Goal: Check status: Check status

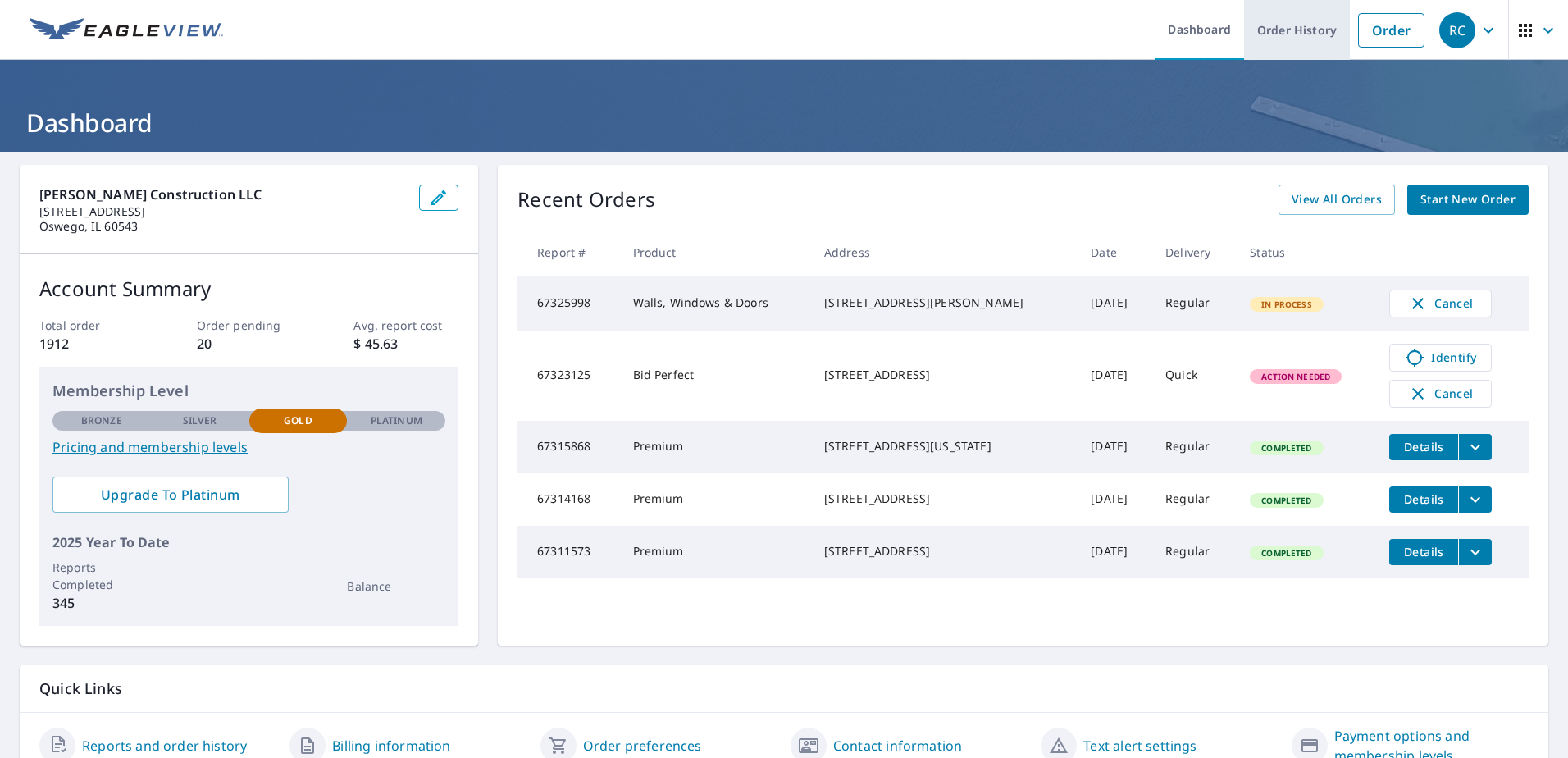
click at [1298, 38] on link "Order History" at bounding box center [1297, 30] width 105 height 60
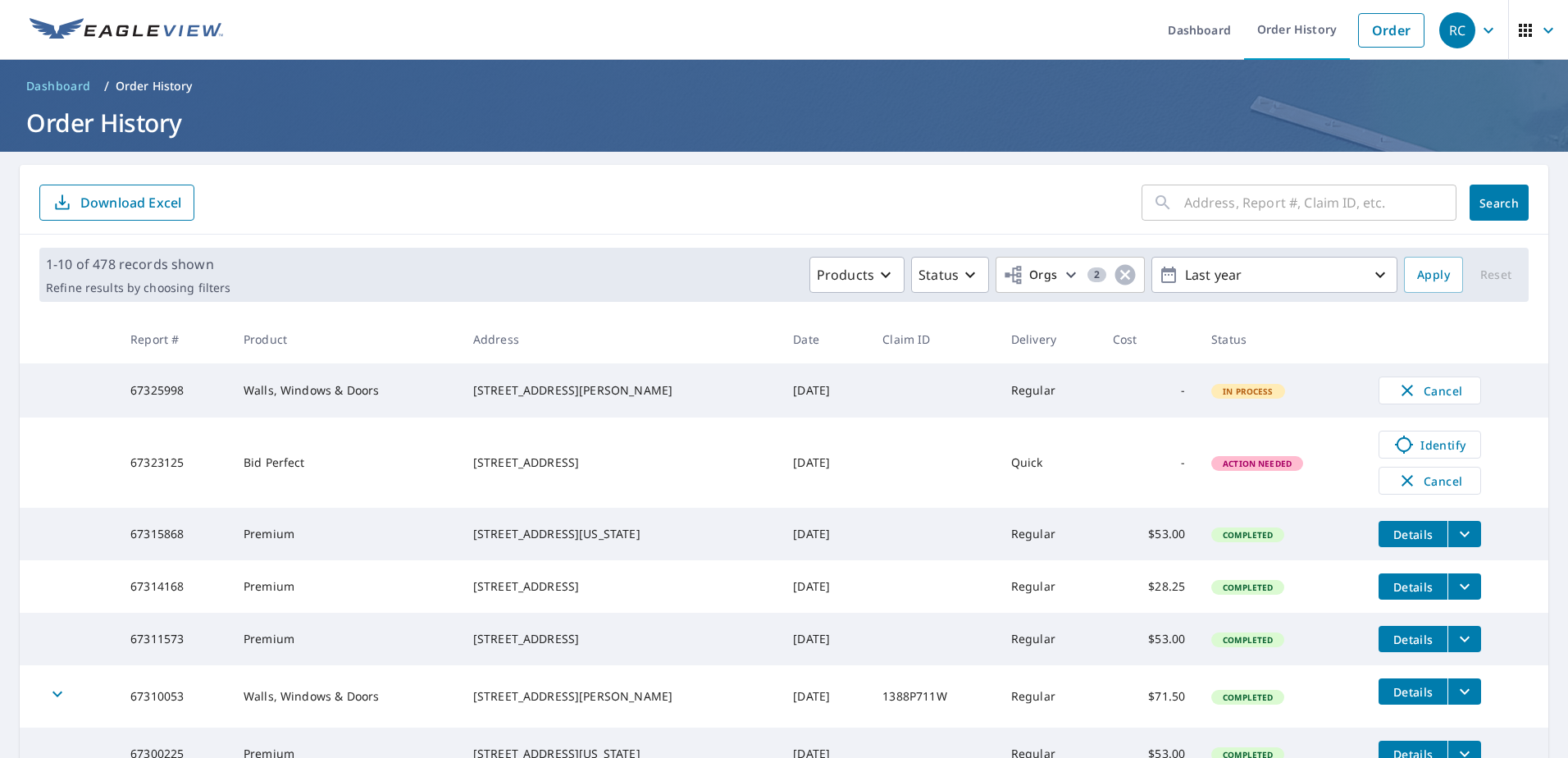
drag, startPoint x: 571, startPoint y: 554, endPoint x: 455, endPoint y: 533, distance: 117.9
click at [455, 533] on tr "67315868 Premium [STREET_ADDRESS][US_STATE] [DATE] Regular $53.00 Completed Det…" at bounding box center [783, 534] width 1528 height 53
drag, startPoint x: 455, startPoint y: 533, endPoint x: 505, endPoint y: 541, distance: 50.6
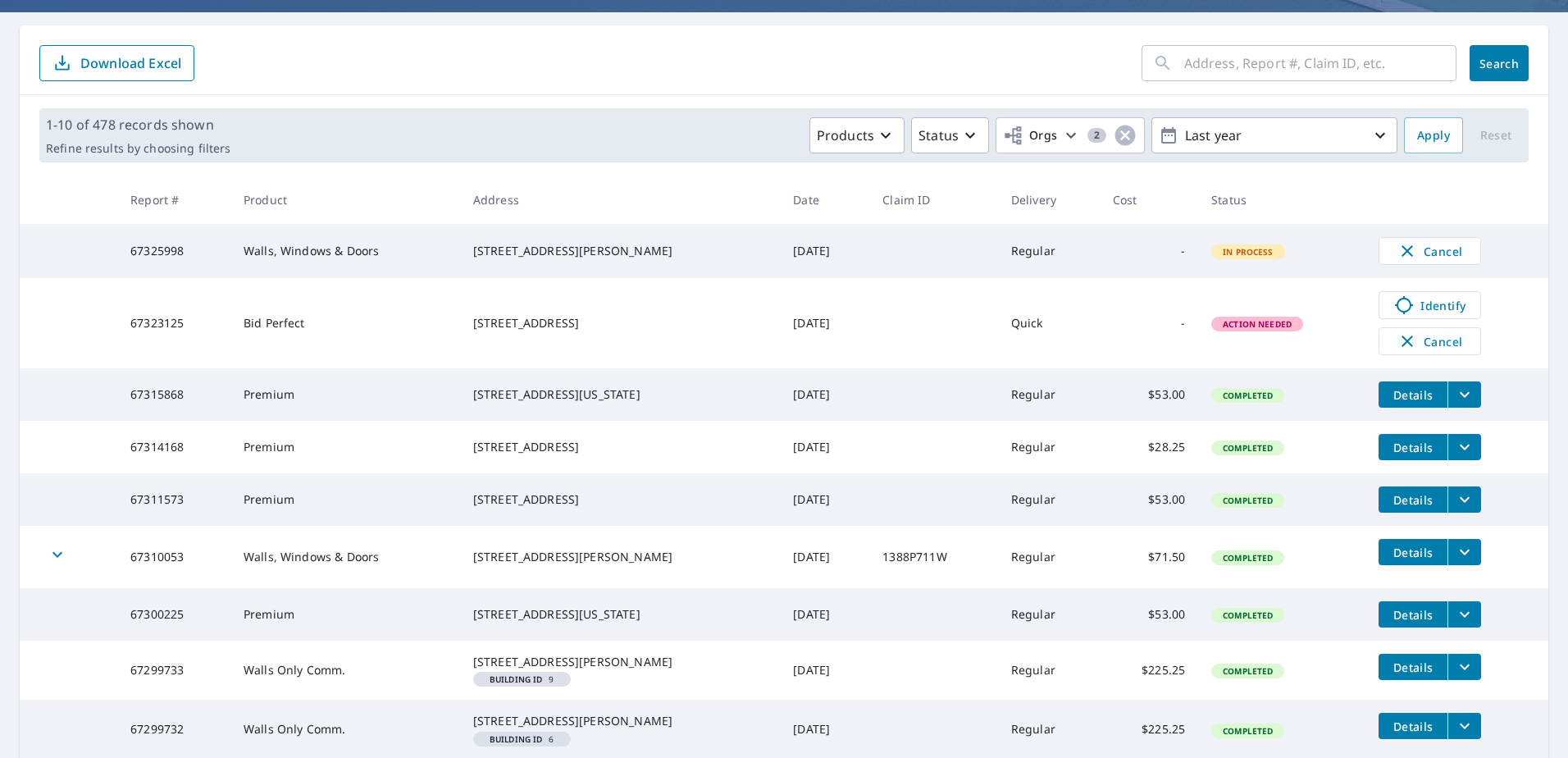
scroll to position [246, 0]
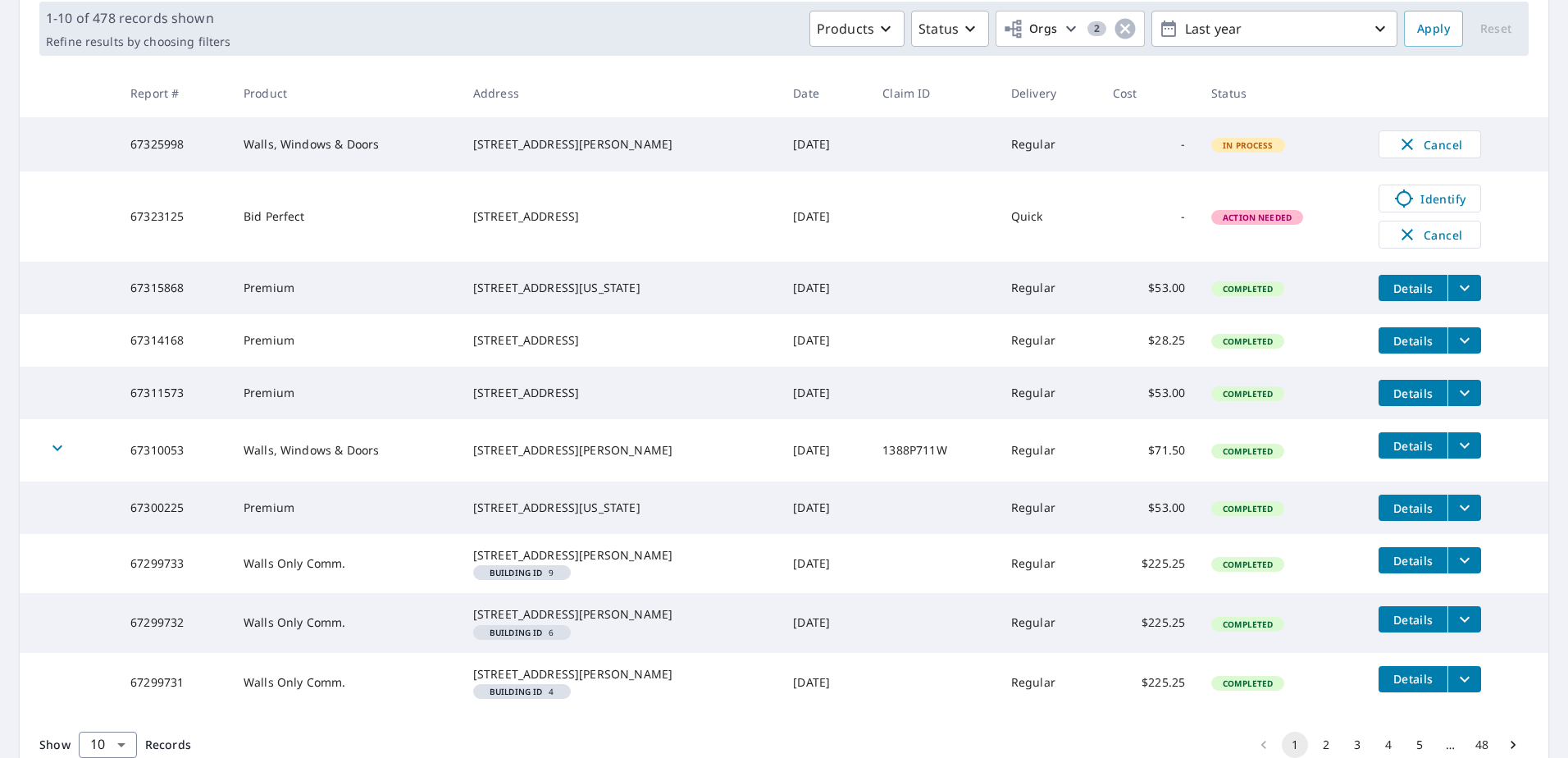
drag, startPoint x: 591, startPoint y: 542, endPoint x: 452, endPoint y: 532, distance: 139.4
click at [452, 532] on tr "67300225 Premium [STREET_ADDRESS][US_STATE] [DATE] Regular $53.00 Completed Det…" at bounding box center [783, 508] width 1528 height 53
drag, startPoint x: 452, startPoint y: 532, endPoint x: 508, endPoint y: 535, distance: 56.1
copy tr "[STREET_ADDRESS][US_STATE]"
drag, startPoint x: 591, startPoint y: 425, endPoint x: 477, endPoint y: 400, distance: 116.7
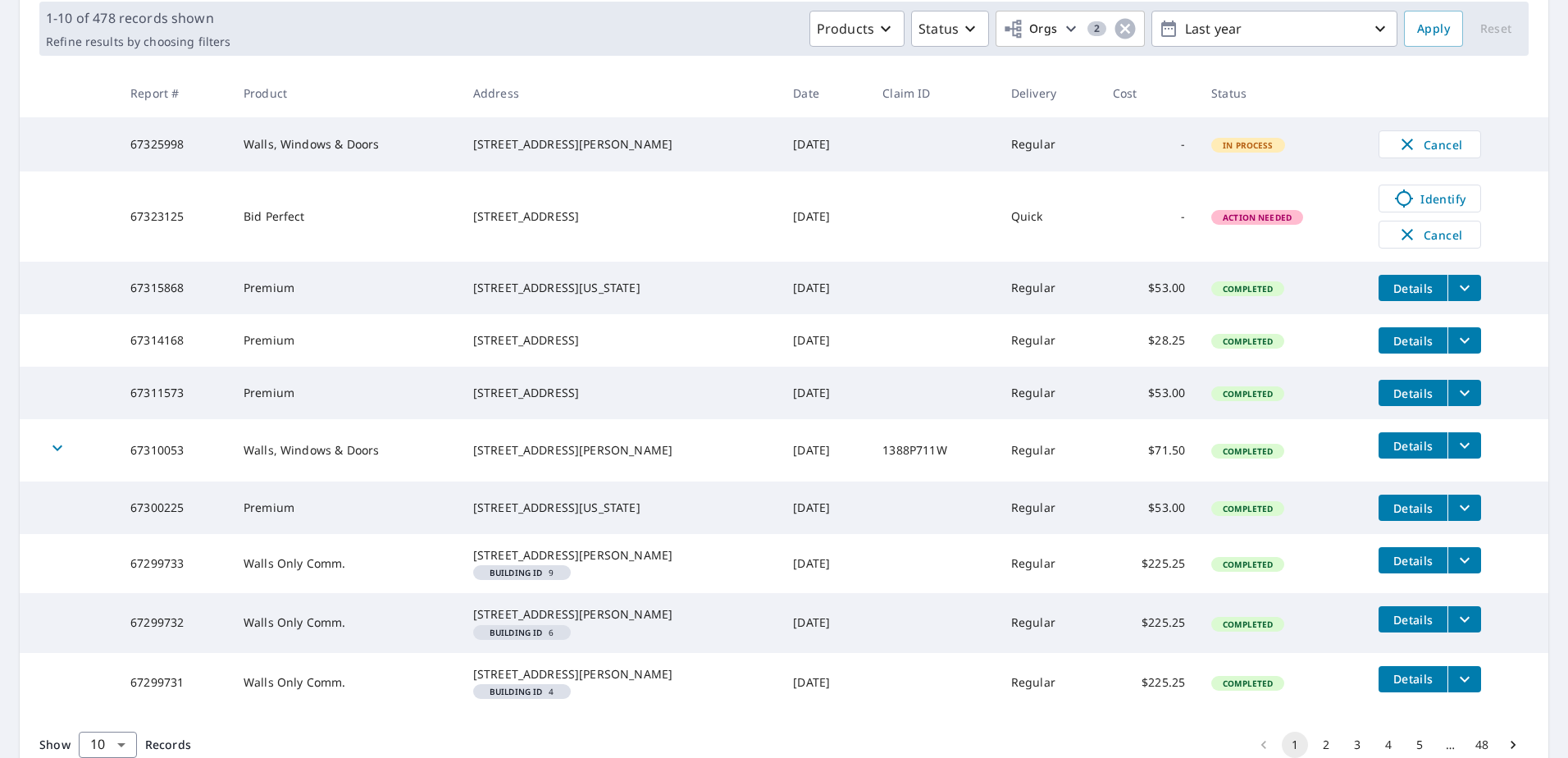
click at [477, 400] on td "[STREET_ADDRESS]" at bounding box center [620, 393] width 321 height 53
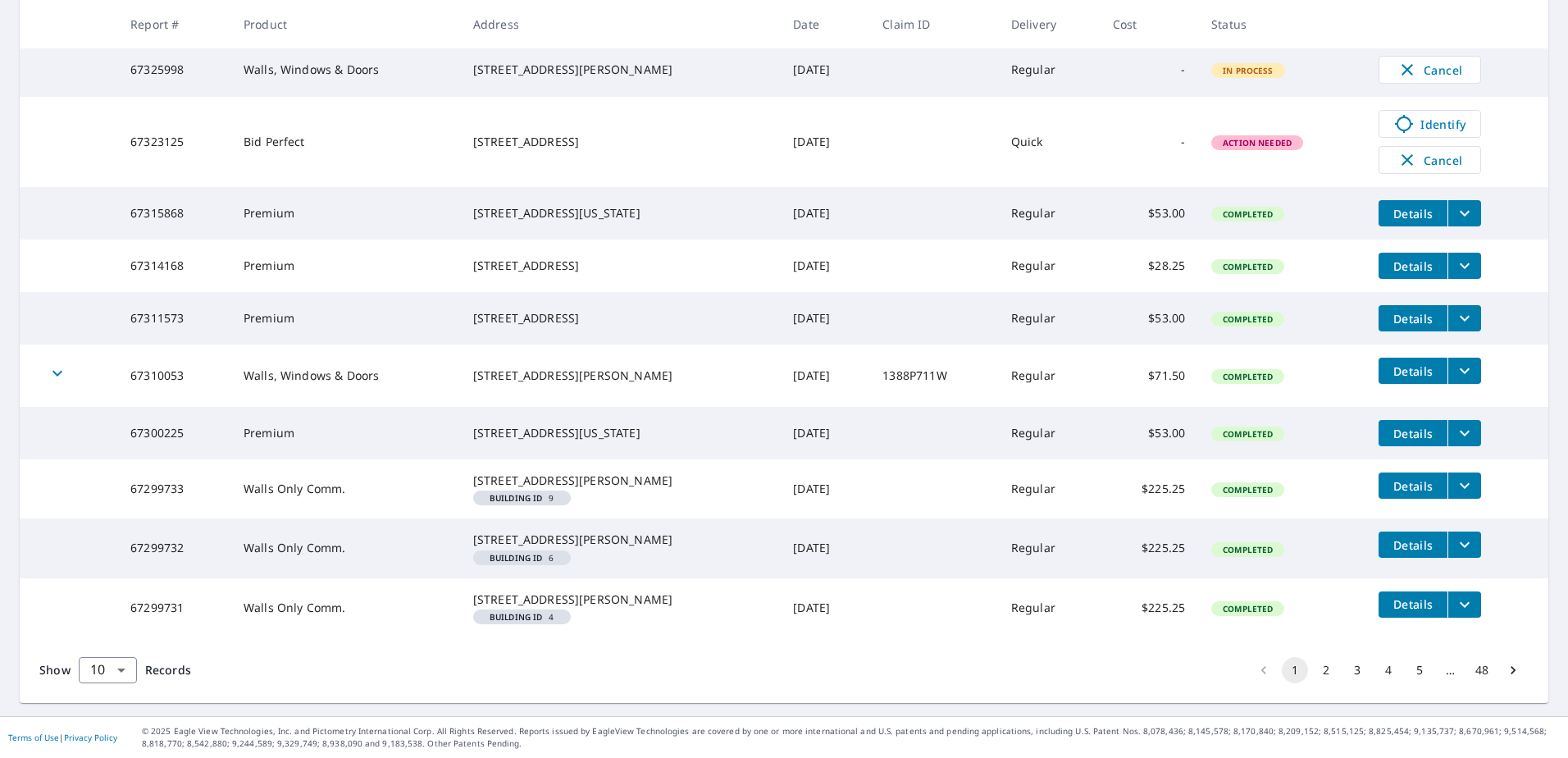
scroll to position [401, 0]
click at [1314, 669] on button "2" at bounding box center [1326, 670] width 26 height 26
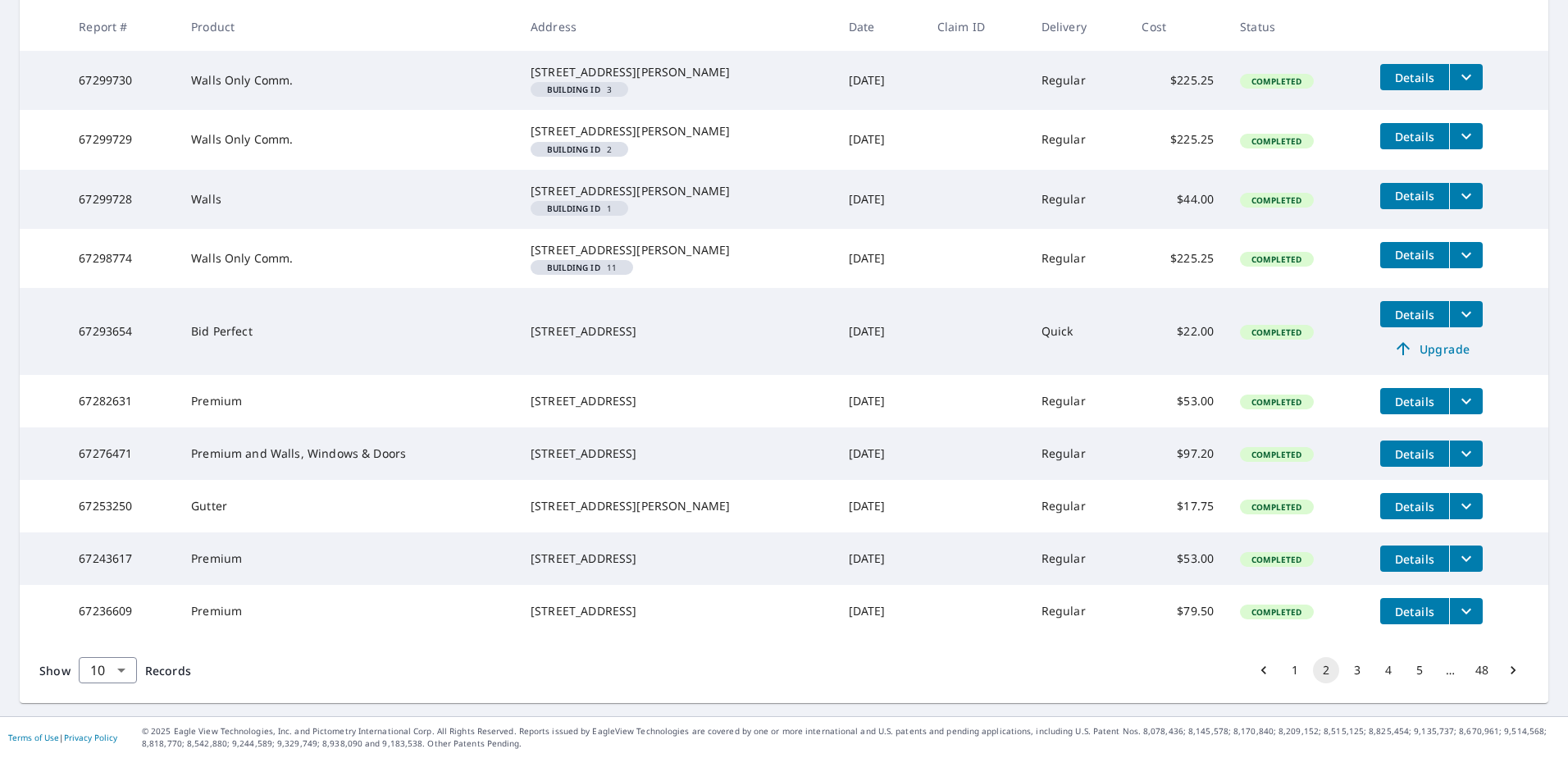
scroll to position [328, 0]
drag, startPoint x: 653, startPoint y: 527, endPoint x: 483, endPoint y: 516, distance: 170.4
click at [483, 480] on tr "67276471 Premium and Walls, Windows & Doors [STREET_ADDRESS] [DATE] Regular $97…" at bounding box center [783, 453] width 1528 height 53
drag, startPoint x: 483, startPoint y: 516, endPoint x: 561, endPoint y: 510, distance: 78.2
copy tr "[STREET_ADDRESS]"
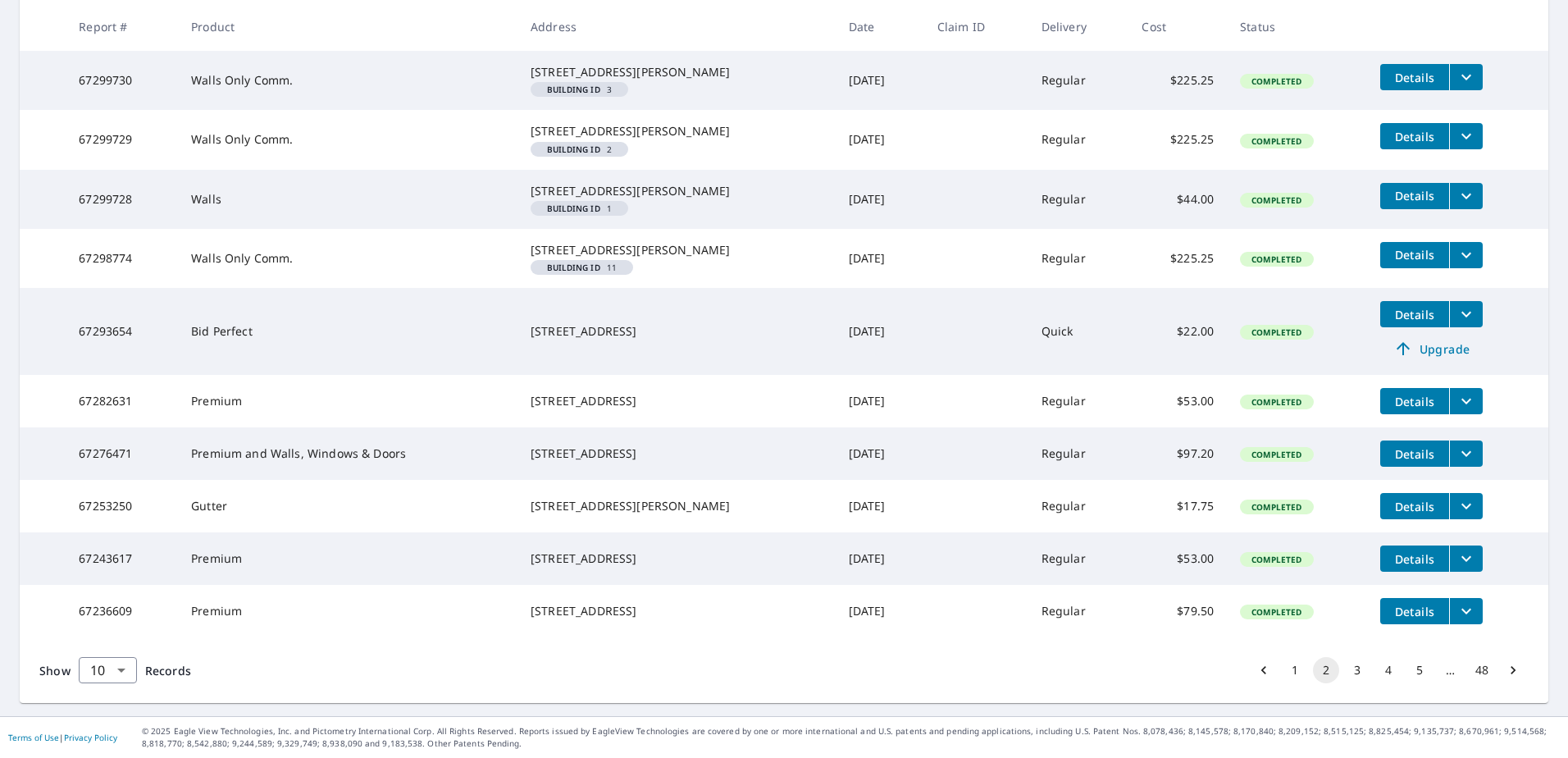
click at [627, 480] on td "[STREET_ADDRESS]" at bounding box center [676, 453] width 318 height 53
copy tr "[STREET_ADDRESS]"
drag, startPoint x: 662, startPoint y: 465, endPoint x: 535, endPoint y: 447, distance: 128.3
click at [535, 427] on td "[STREET_ADDRESS]" at bounding box center [676, 402] width 318 height 53
drag, startPoint x: 535, startPoint y: 447, endPoint x: 568, endPoint y: 450, distance: 33.1
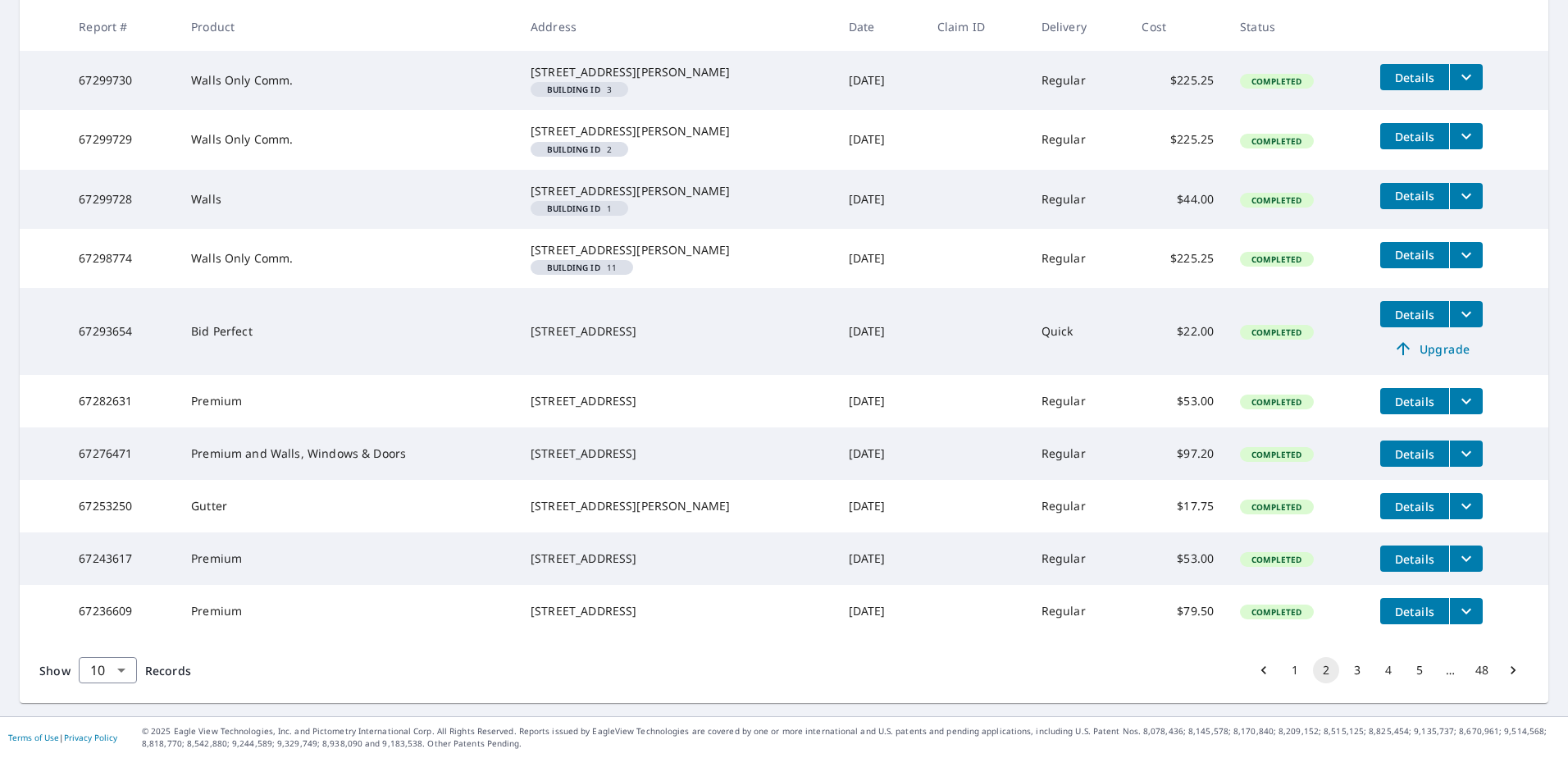
copy div "[STREET_ADDRESS]"
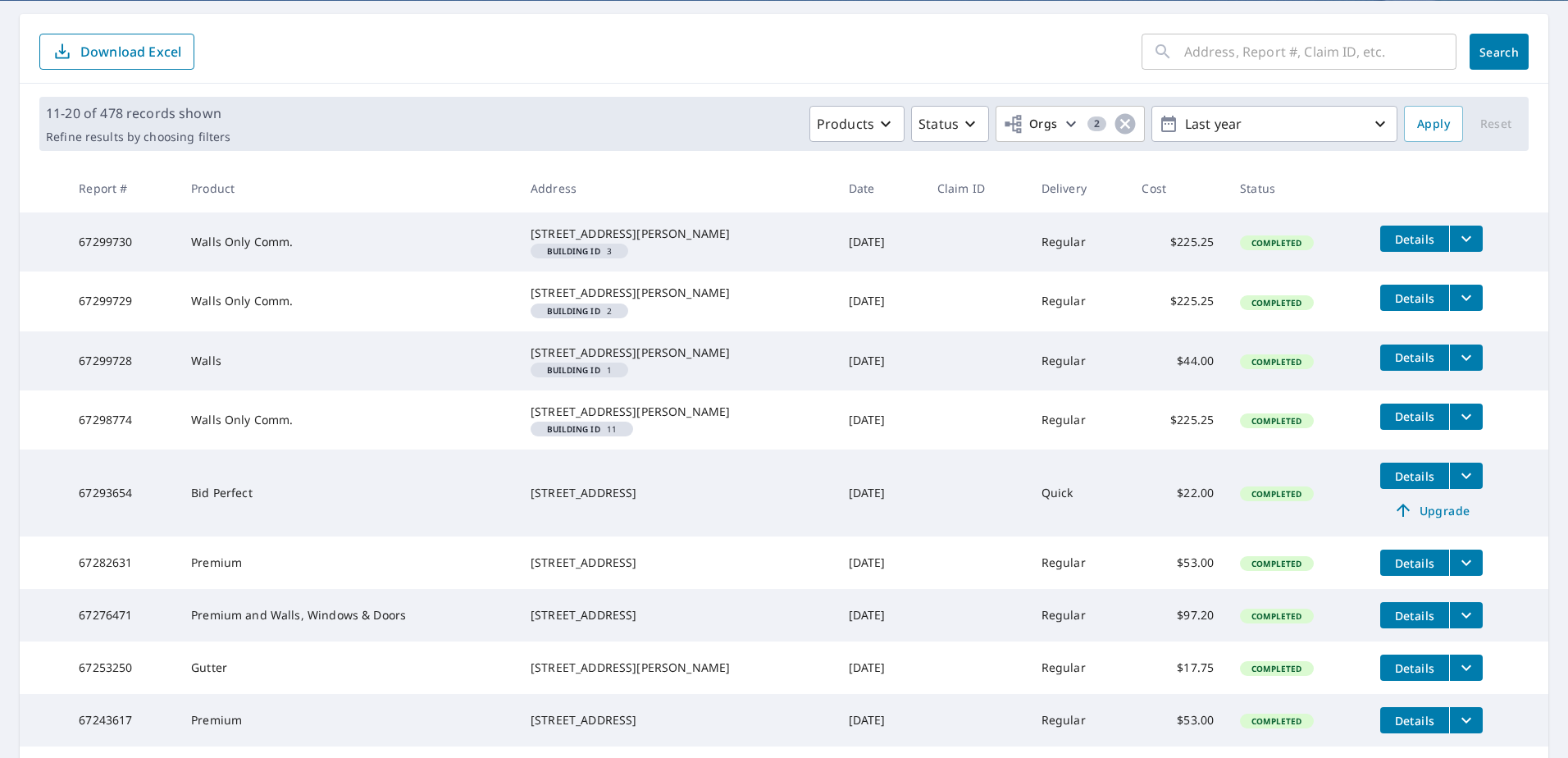
scroll to position [411, 0]
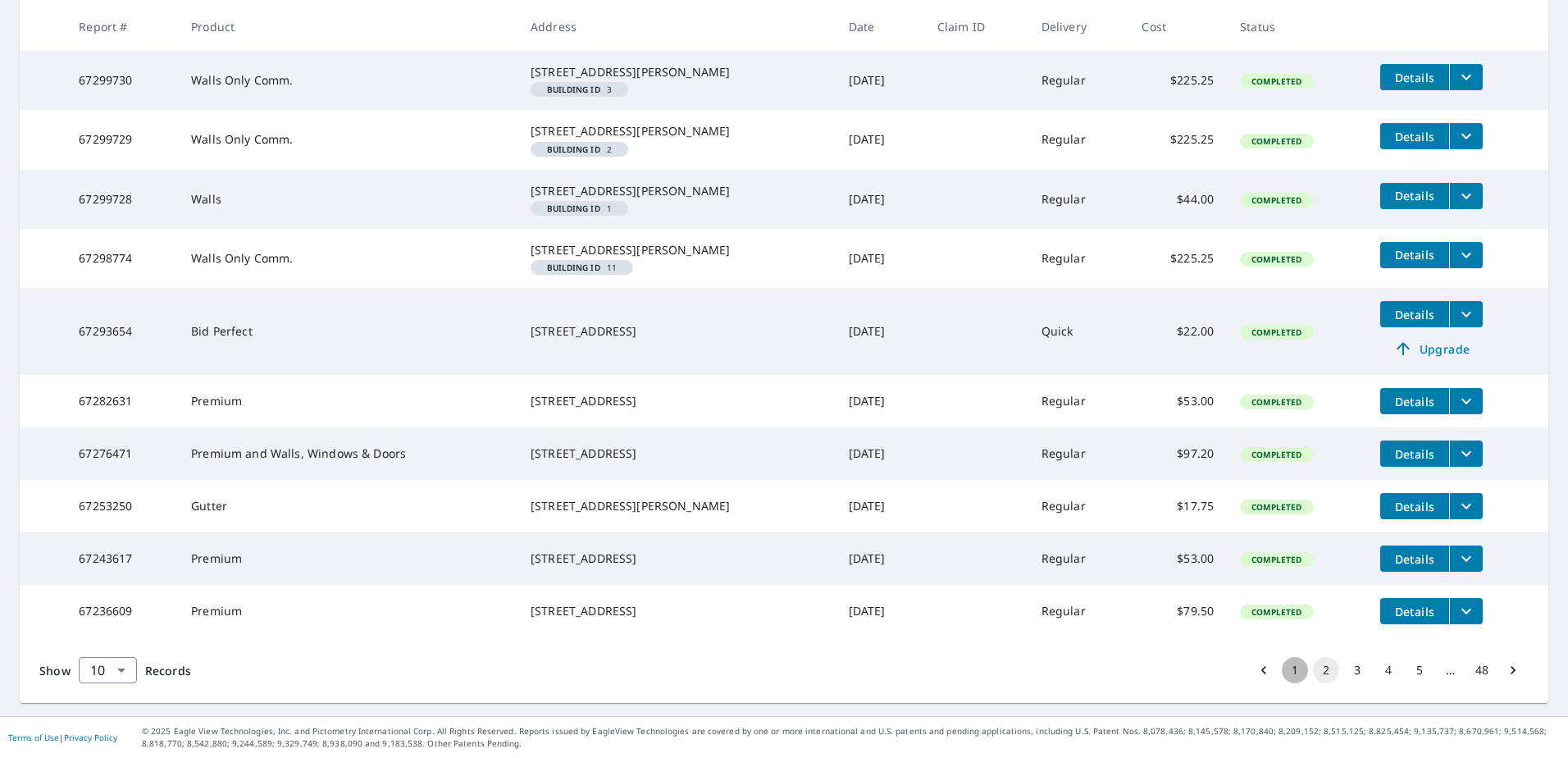
click at [1281, 670] on button "1" at bounding box center [1294, 670] width 26 height 26
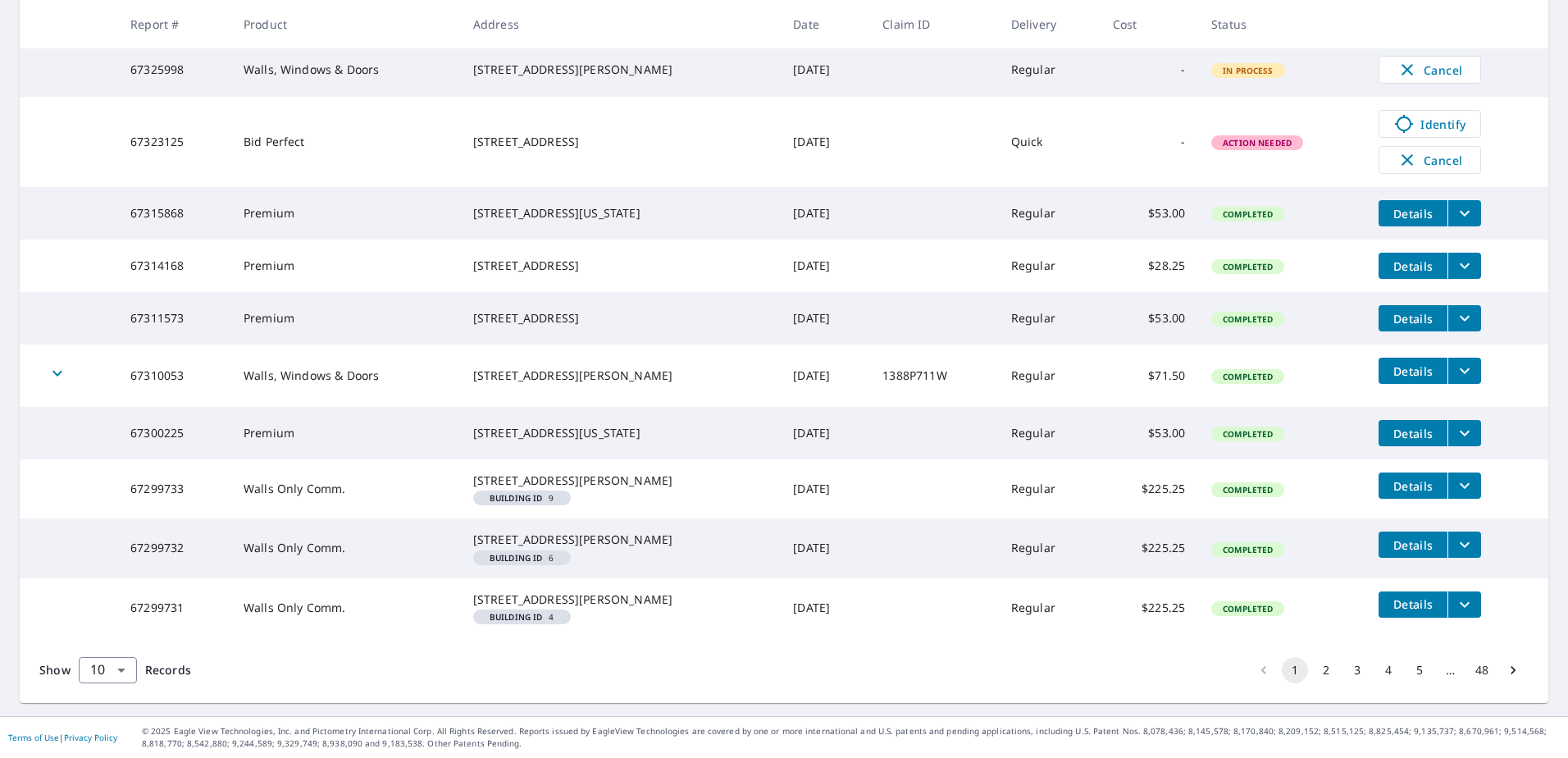
scroll to position [401, 0]
drag, startPoint x: 613, startPoint y: 385, endPoint x: 470, endPoint y: 373, distance: 143.5
click at [470, 407] on td "[STREET_ADDRESS][US_STATE]" at bounding box center [620, 433] width 321 height 53
drag, startPoint x: 470, startPoint y: 373, endPoint x: 534, endPoint y: 369, distance: 64.1
copy div "[STREET_ADDRESS][US_STATE]"
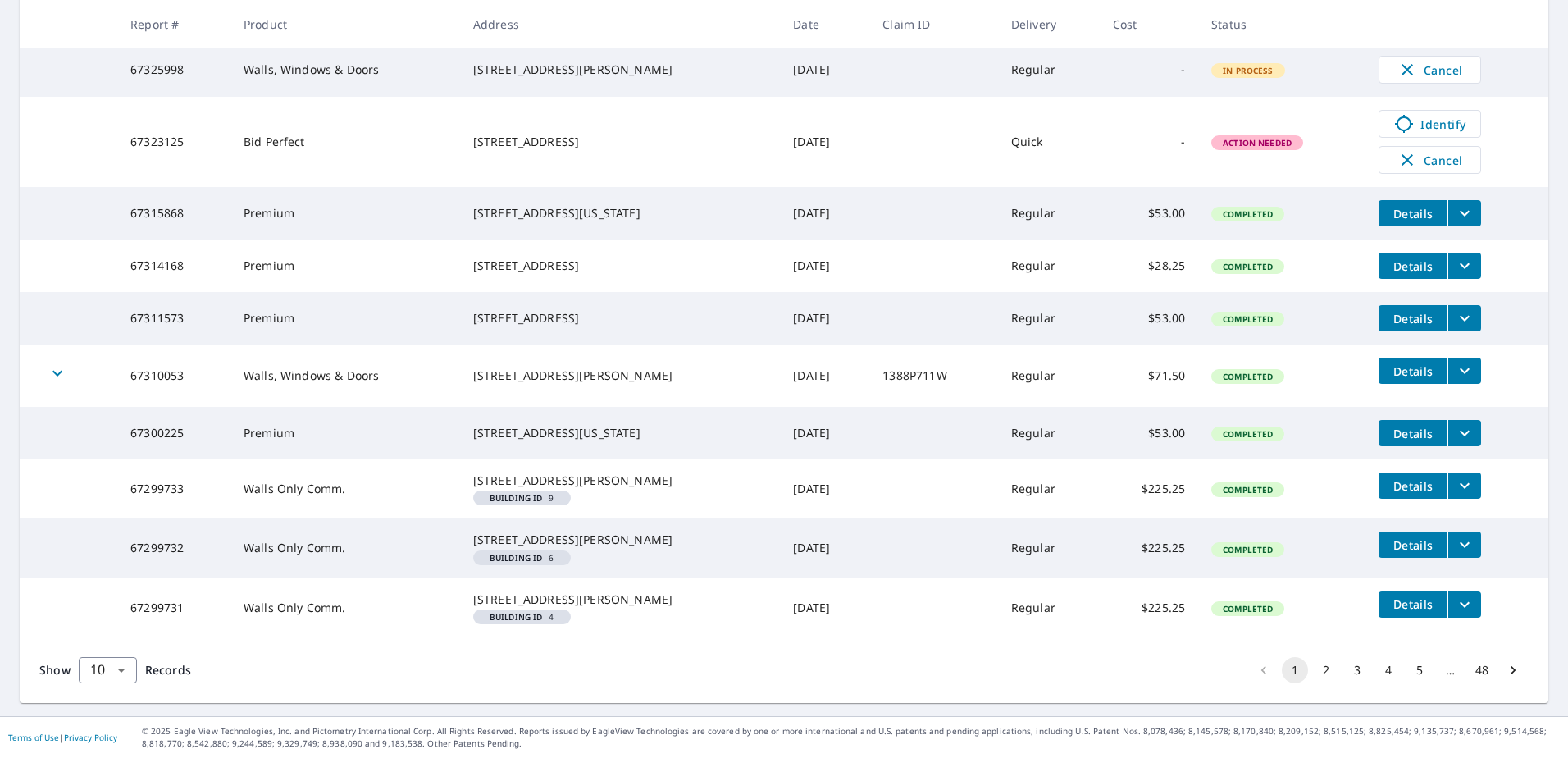
drag, startPoint x: 611, startPoint y: 154, endPoint x: 463, endPoint y: 137, distance: 149.0
click at [463, 187] on tr "67315868 Premium [STREET_ADDRESS][US_STATE] [DATE] Regular $53.00 Completed Det…" at bounding box center [783, 214] width 1528 height 53
drag, startPoint x: 463, startPoint y: 137, endPoint x: 514, endPoint y: 140, distance: 51.1
copy tr "[STREET_ADDRESS][US_STATE]"
drag, startPoint x: 595, startPoint y: 271, endPoint x: 457, endPoint y: 248, distance: 139.9
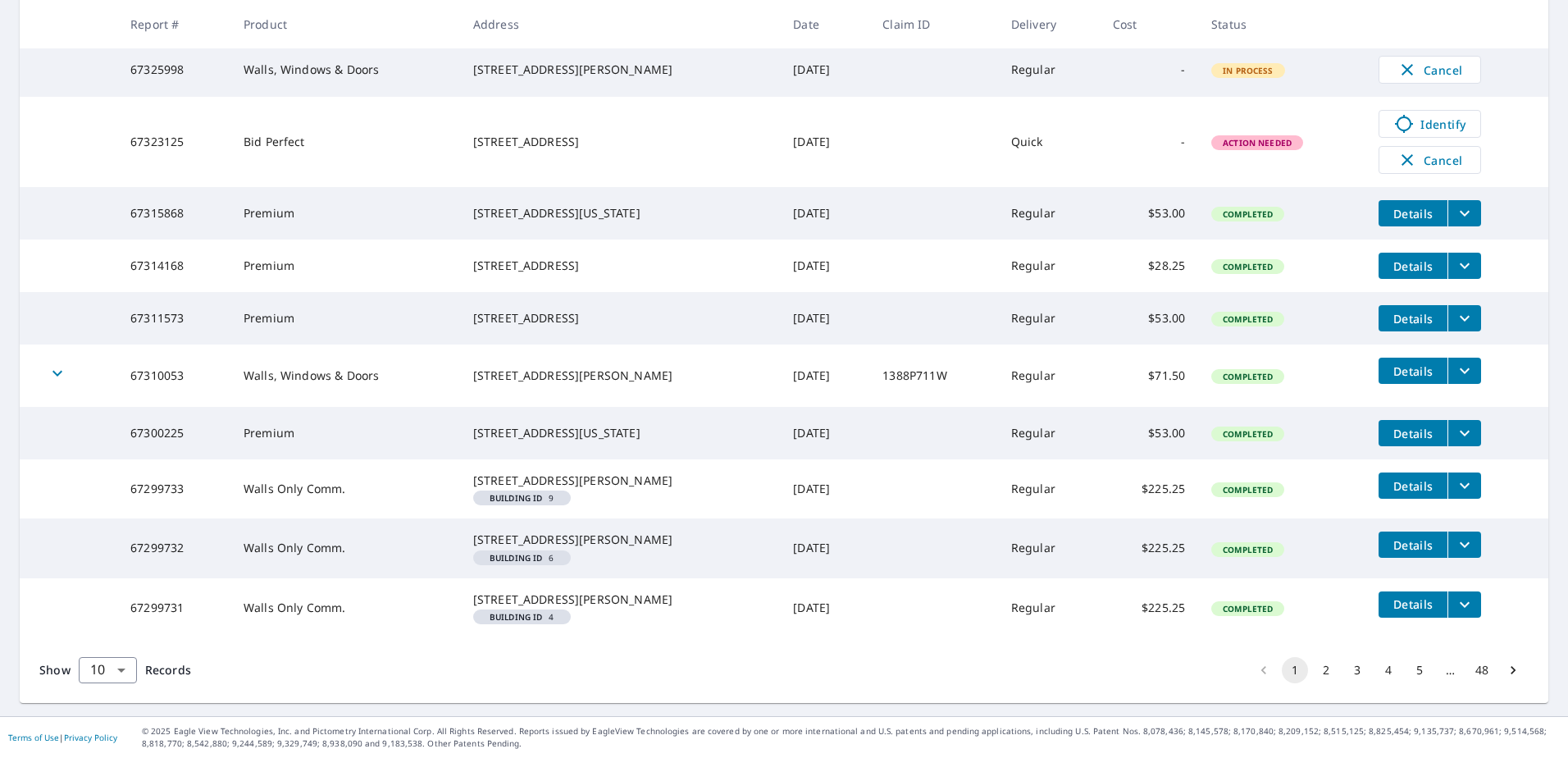
click at [457, 292] on tr "67311573 Premium [STREET_ADDRESS] [DATE] Regular $53.00 Completed Details" at bounding box center [783, 318] width 1528 height 53
drag, startPoint x: 457, startPoint y: 248, endPoint x: 510, endPoint y: 253, distance: 53.2
copy tr "[STREET_ADDRESS]"
click at [1314, 675] on button "2" at bounding box center [1326, 670] width 26 height 26
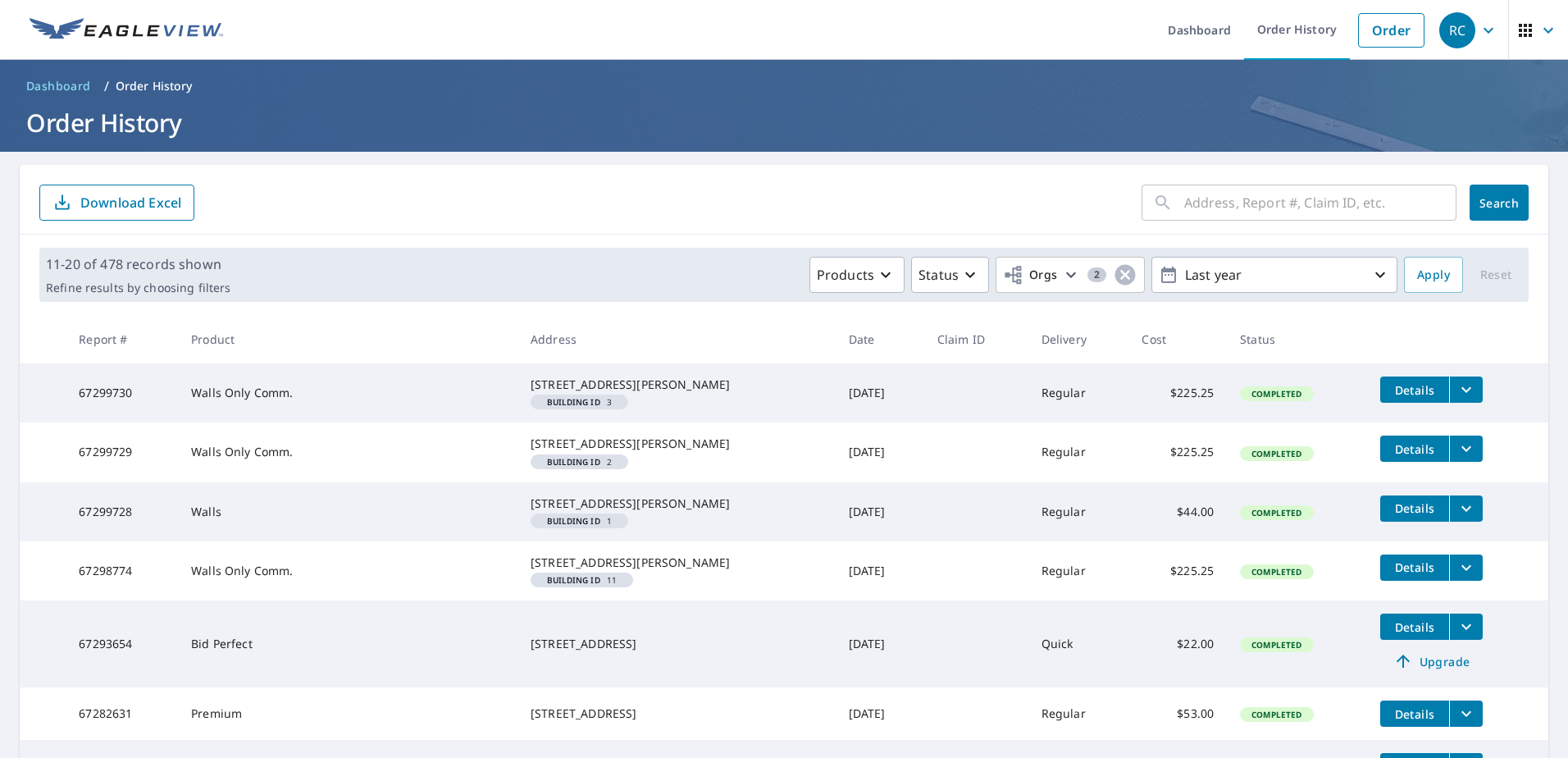
drag, startPoint x: 641, startPoint y: 721, endPoint x: 531, endPoint y: 694, distance: 113.3
click at [531, 687] on td "[STREET_ADDRESS]" at bounding box center [676, 644] width 318 height 87
drag, startPoint x: 531, startPoint y: 694, endPoint x: 552, endPoint y: 698, distance: 21.4
copy div "[STREET_ADDRESS]"
